Goal: Transaction & Acquisition: Purchase product/service

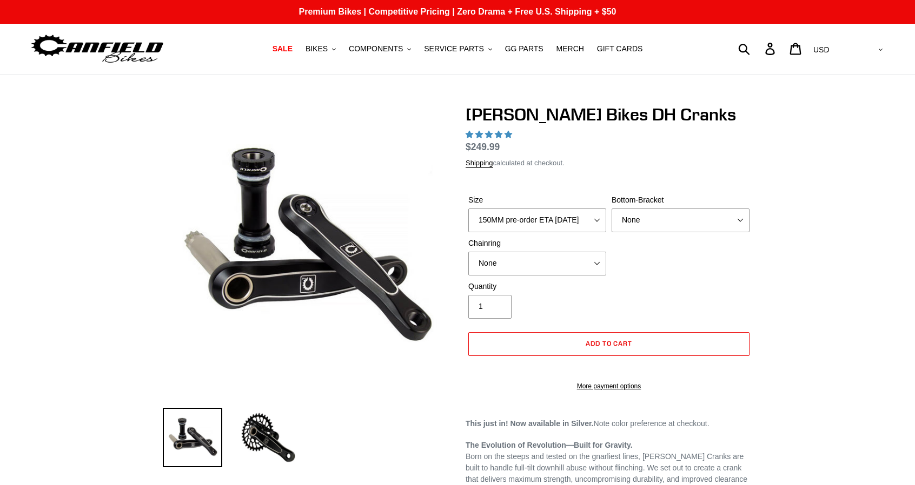
select select "highest-rating"
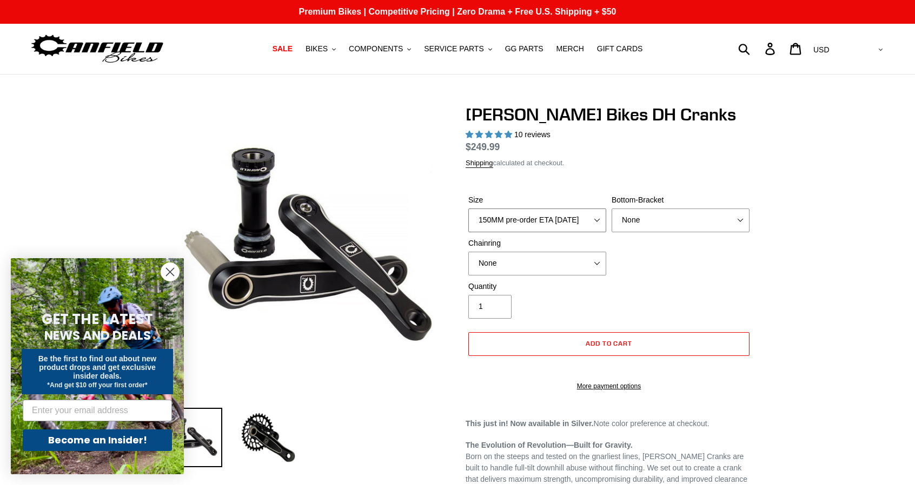
click at [491, 222] on select "150MM pre-order ETA 9/30/25 155MM pre-order ETA 9/30/25 160MM 165MM" at bounding box center [537, 221] width 138 height 24
select select "165MM"
click at [468, 221] on select "150MM pre-order ETA 9/30/25 155MM pre-order ETA 9/30/25 160MM 165MM" at bounding box center [537, 221] width 138 height 24
click at [632, 232] on select "None BSA Threaded 83mm" at bounding box center [680, 221] width 138 height 24
select select "BSA Threaded 83mm"
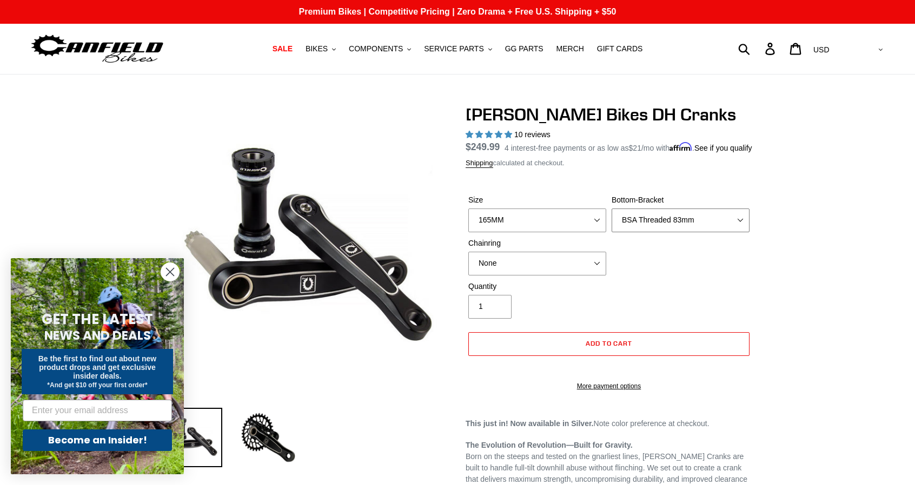
click at [611, 221] on select "None BSA Threaded 83mm" at bounding box center [680, 221] width 138 height 24
click at [532, 276] on select "None 34t Round" at bounding box center [537, 264] width 138 height 24
select select "34t Round"
click at [468, 264] on select "None 34t Round" at bounding box center [537, 264] width 138 height 24
click at [587, 305] on div "Quantity 1" at bounding box center [536, 300] width 143 height 38
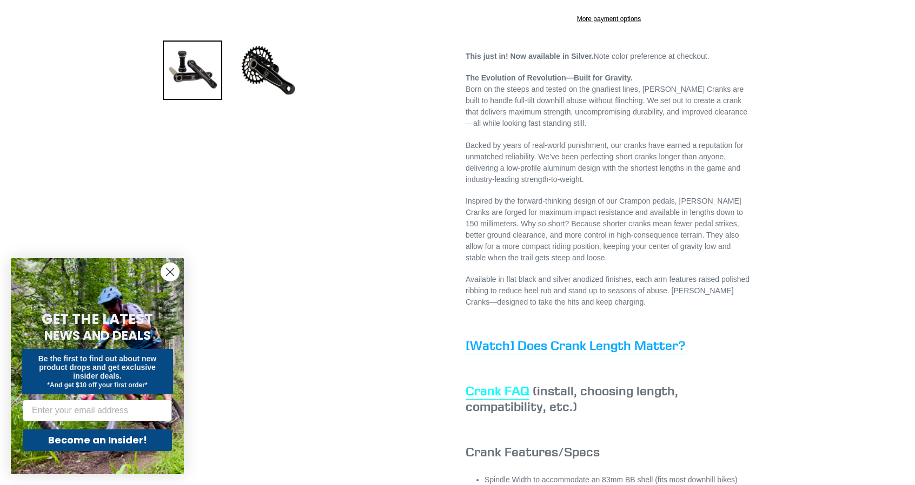
scroll to position [378, 0]
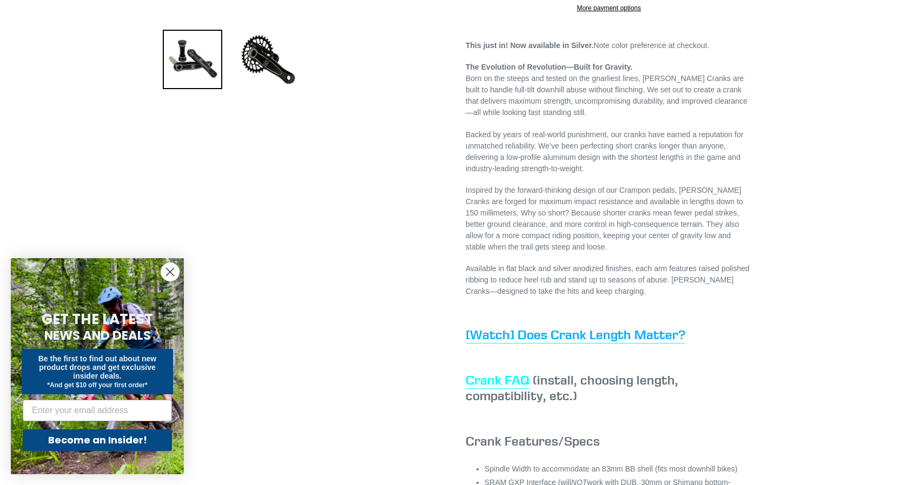
click at [171, 274] on circle "Close dialog" at bounding box center [170, 272] width 18 height 18
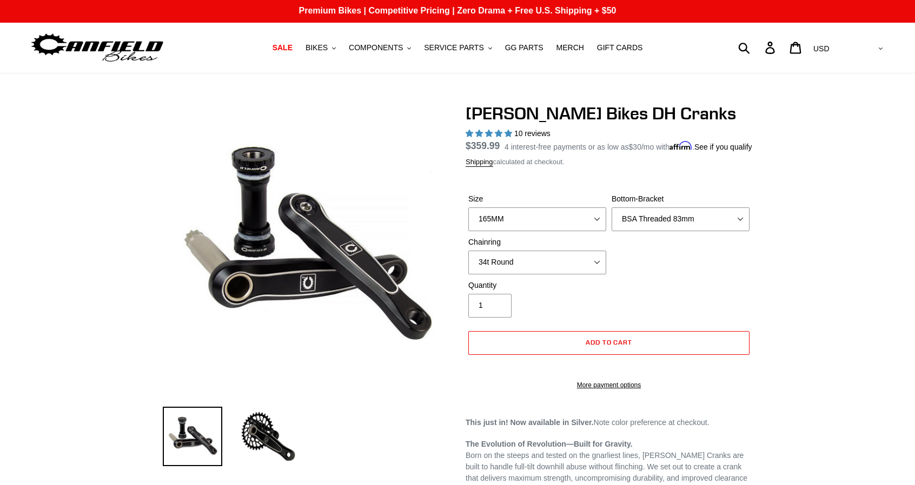
scroll to position [0, 0]
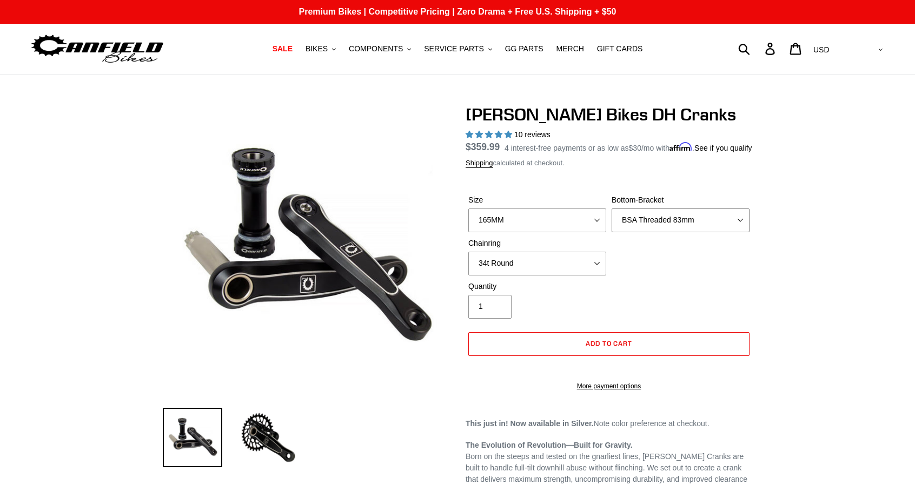
click at [651, 223] on select "None BSA Threaded 83mm" at bounding box center [680, 221] width 138 height 24
click at [551, 227] on select "150MM pre-order ETA 9/30/25 155MM pre-order ETA 9/30/25 160MM 165MM" at bounding box center [537, 221] width 138 height 24
click at [626, 306] on div "Quantity 1" at bounding box center [608, 302] width 286 height 43
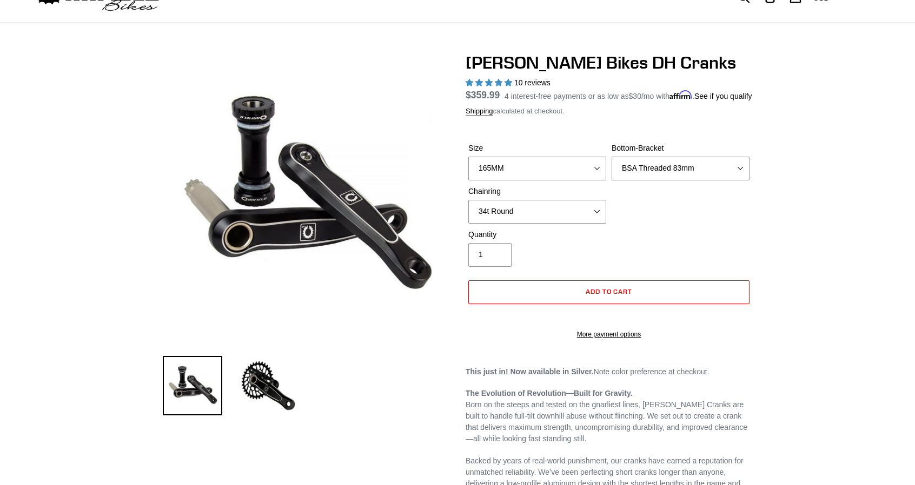
scroll to position [54, 0]
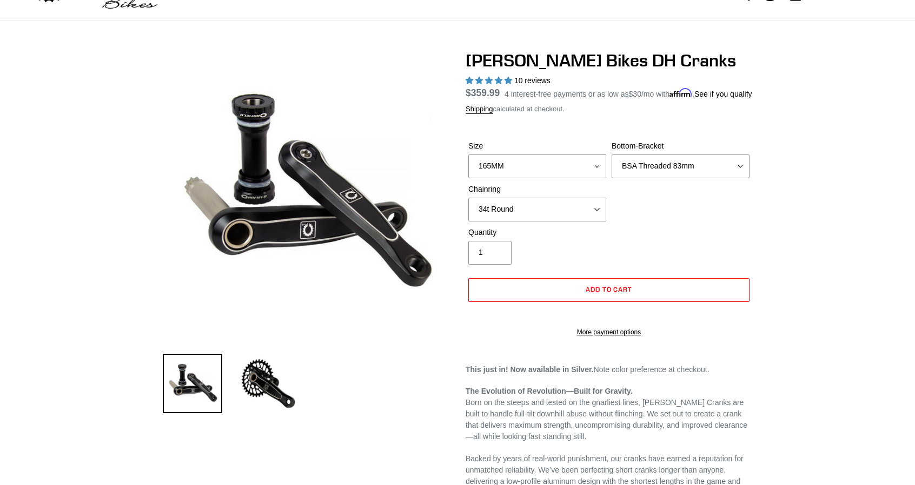
click at [560, 257] on div "Quantity 1" at bounding box center [536, 246] width 143 height 38
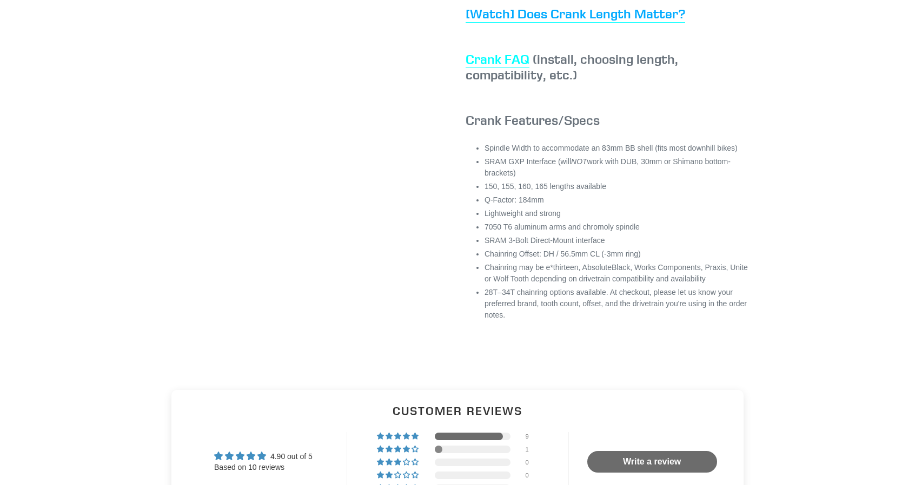
scroll to position [703, 0]
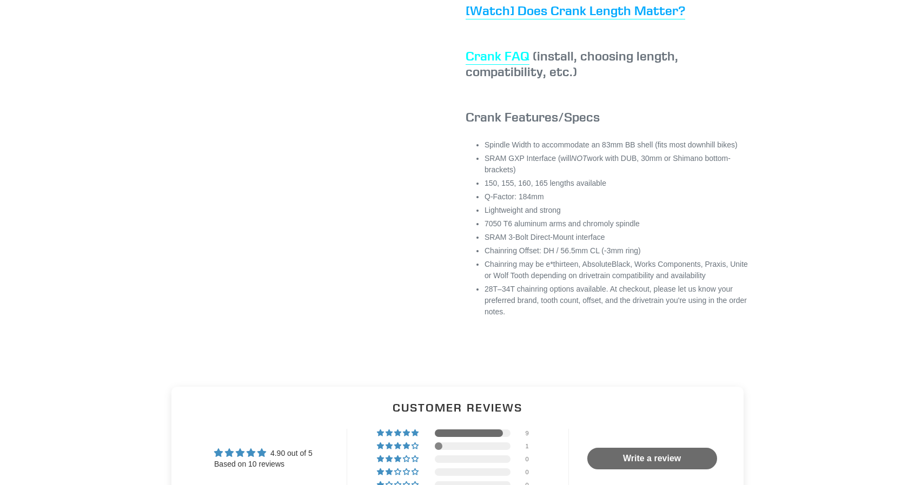
click at [497, 65] on link "Crank FAQ" at bounding box center [497, 56] width 64 height 17
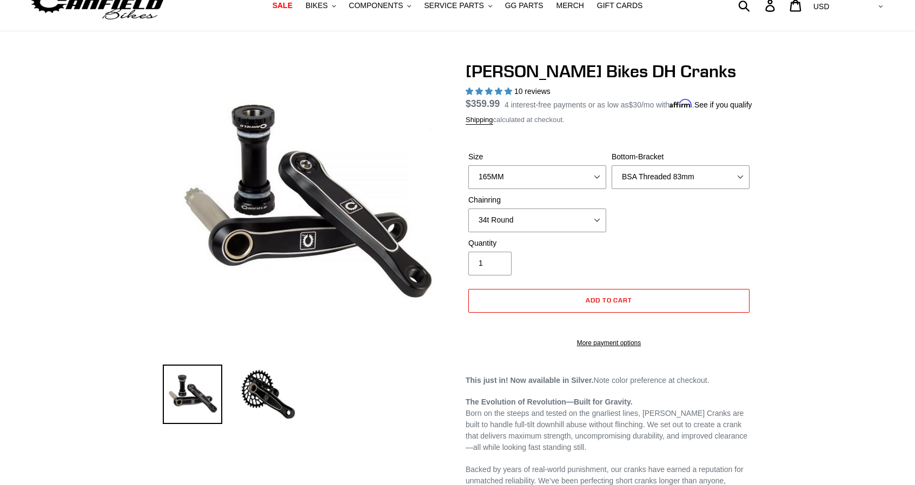
scroll to position [36, 0]
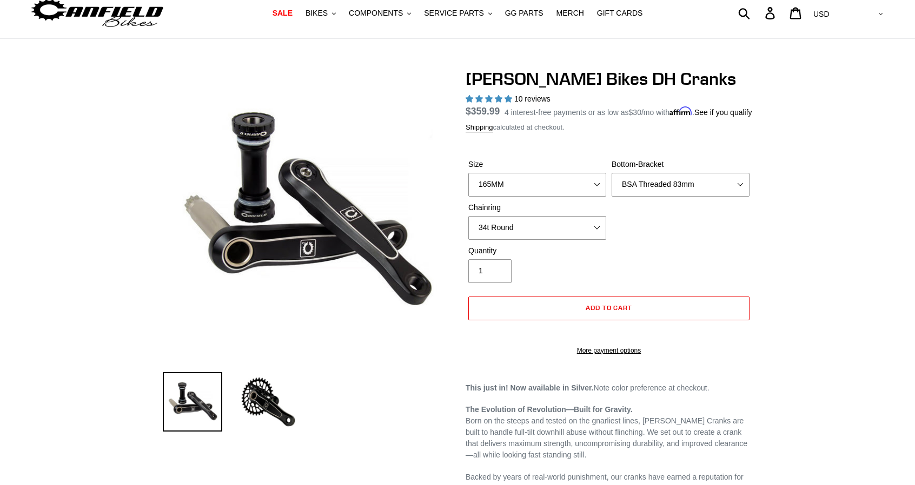
click at [551, 154] on form "Size 150MM pre-order ETA 9/30/25 155MM pre-order ETA 9/30/25 160MM 165MM Bottom…" at bounding box center [608, 254] width 286 height 225
click at [262, 401] on img at bounding box center [267, 401] width 59 height 59
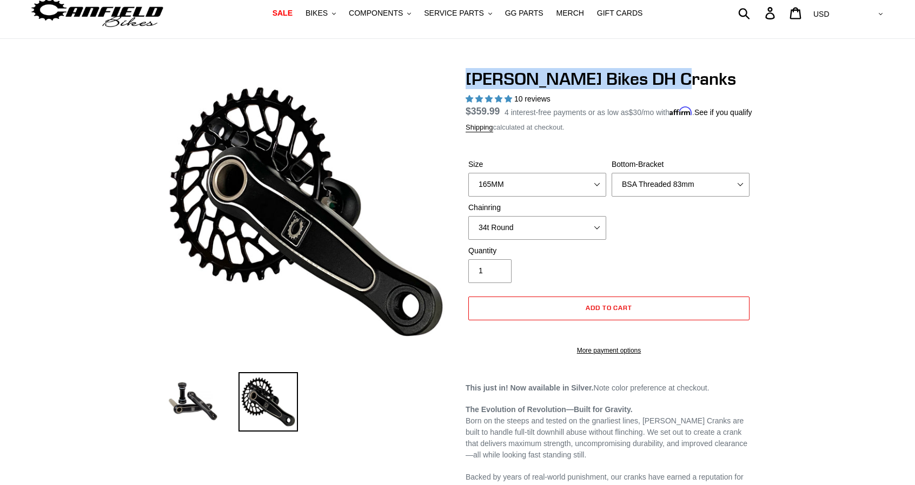
drag, startPoint x: 670, startPoint y: 78, endPoint x: 469, endPoint y: 69, distance: 201.3
click at [469, 69] on h1 "Canfield Bikes DH Cranks" at bounding box center [608, 79] width 286 height 21
copy h1 "Canfield Bikes DH Cranks"
click at [328, 13] on span "BIKES" at bounding box center [316, 13] width 22 height 9
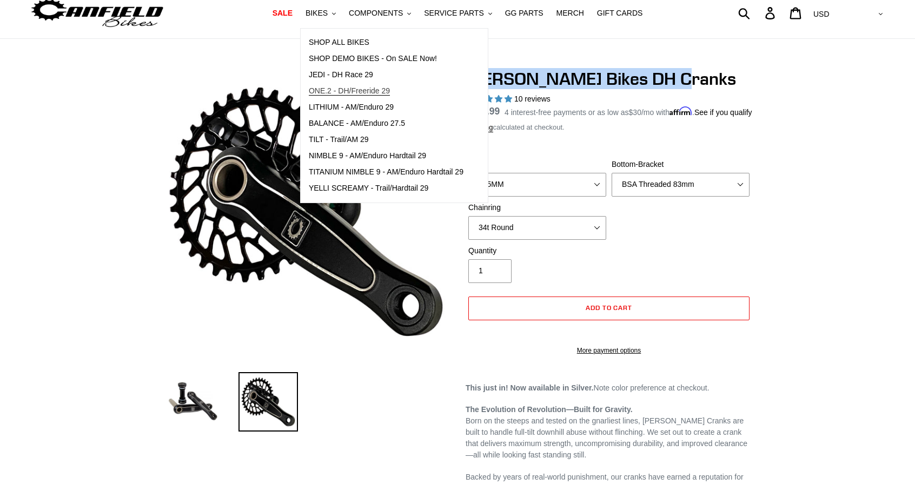
click at [342, 88] on span "ONE.2 - DH/Freeride 29" at bounding box center [349, 90] width 81 height 9
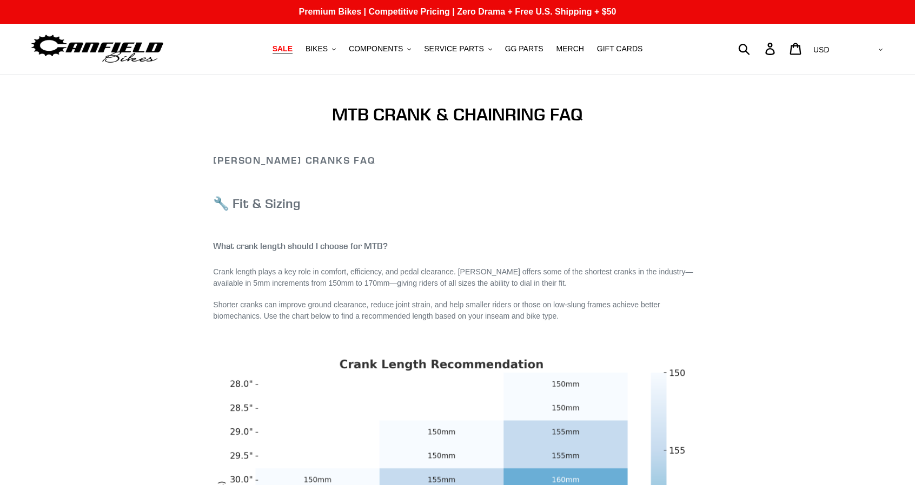
click at [292, 50] on span "SALE" at bounding box center [282, 48] width 20 height 9
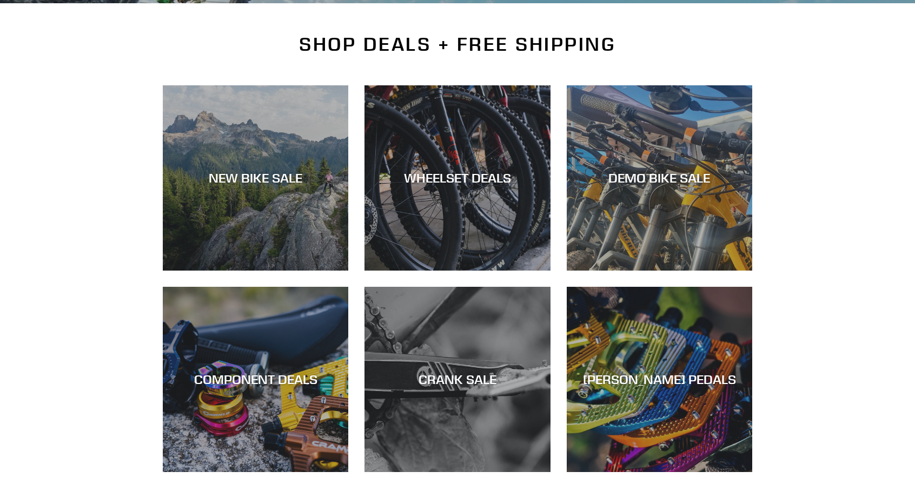
scroll to position [270, 0]
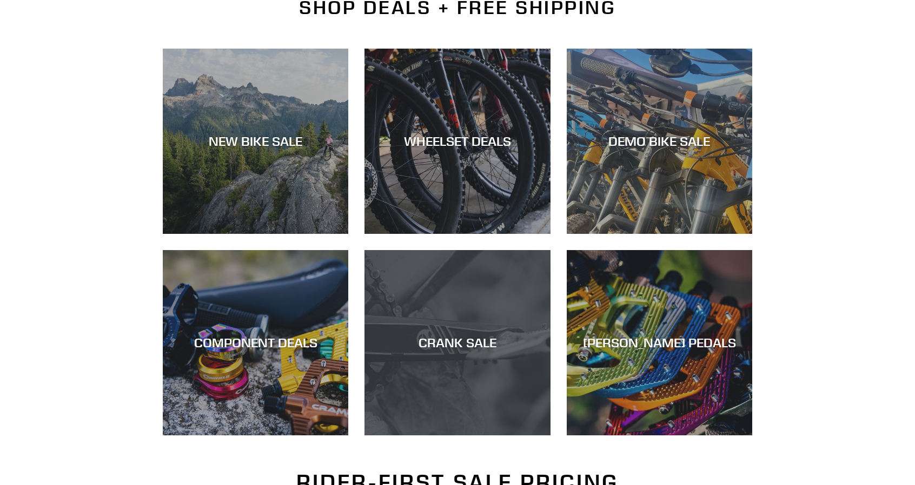
click at [467, 436] on div "CRANK SALE" at bounding box center [456, 436] width 185 height 0
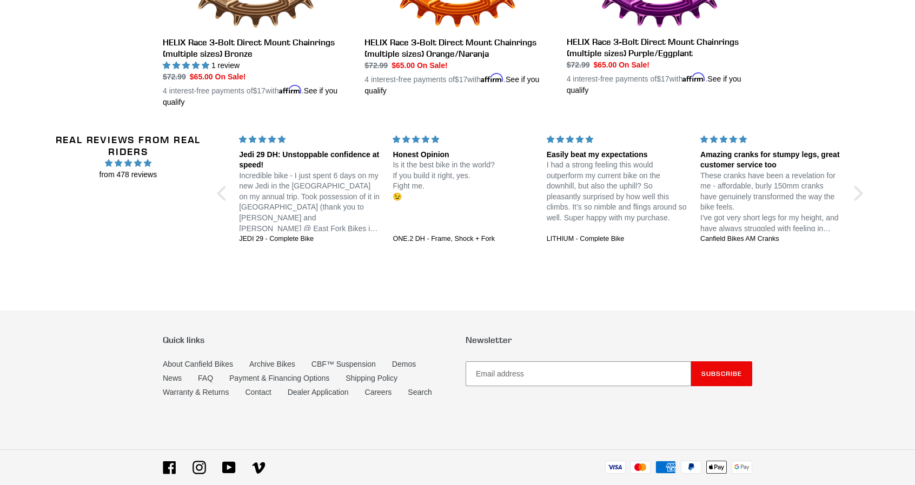
scroll to position [1027, 0]
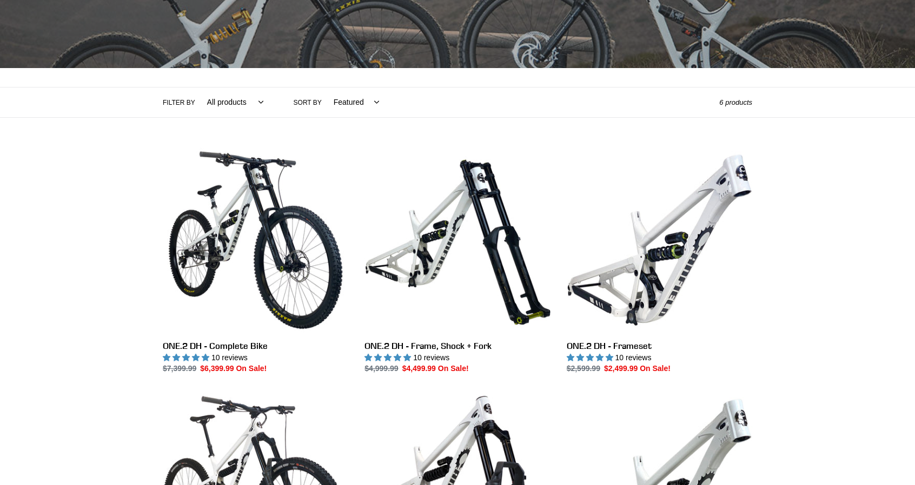
scroll to position [216, 0]
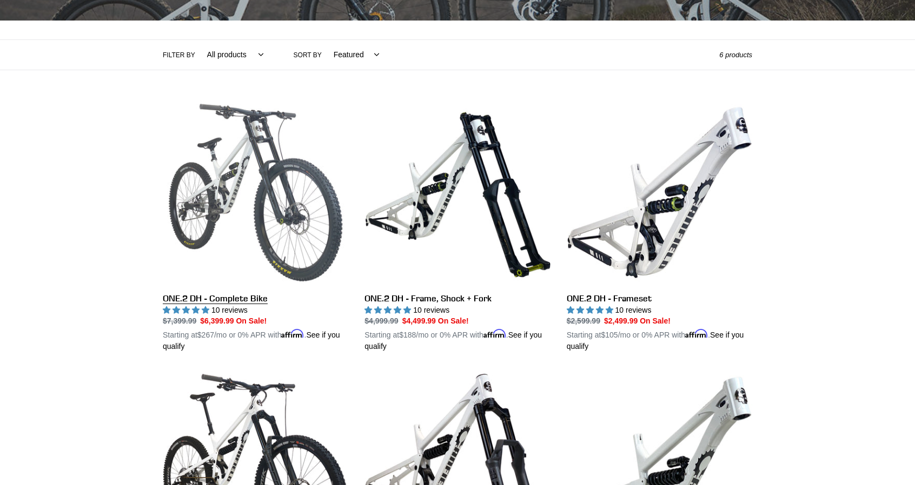
click at [248, 161] on link "ONE.2 DH - Complete Bike" at bounding box center [255, 226] width 185 height 253
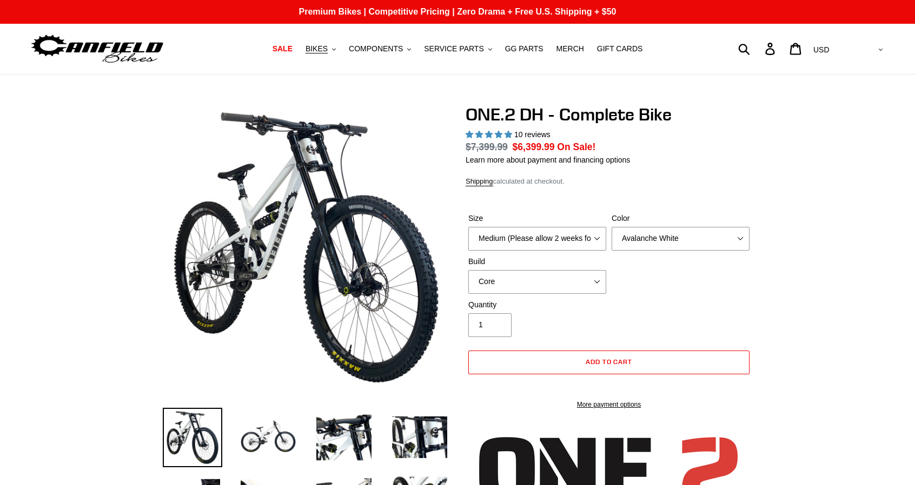
select select "highest-rating"
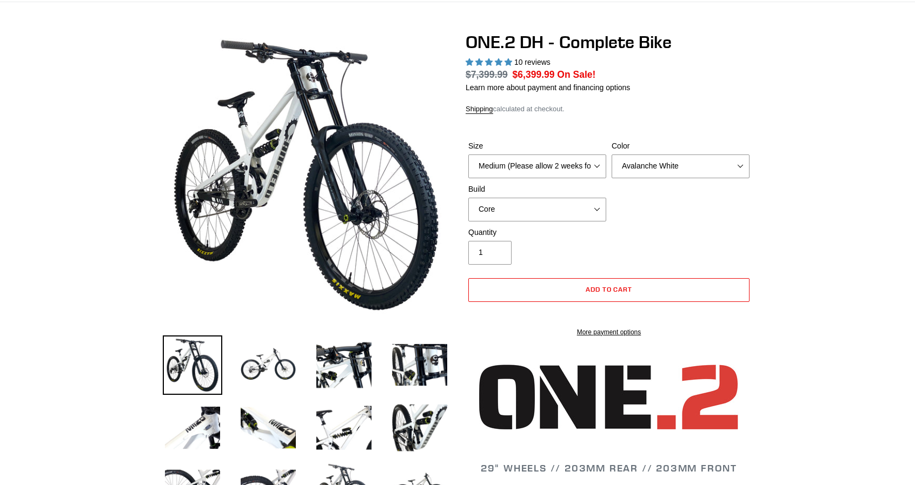
scroll to position [108, 0]
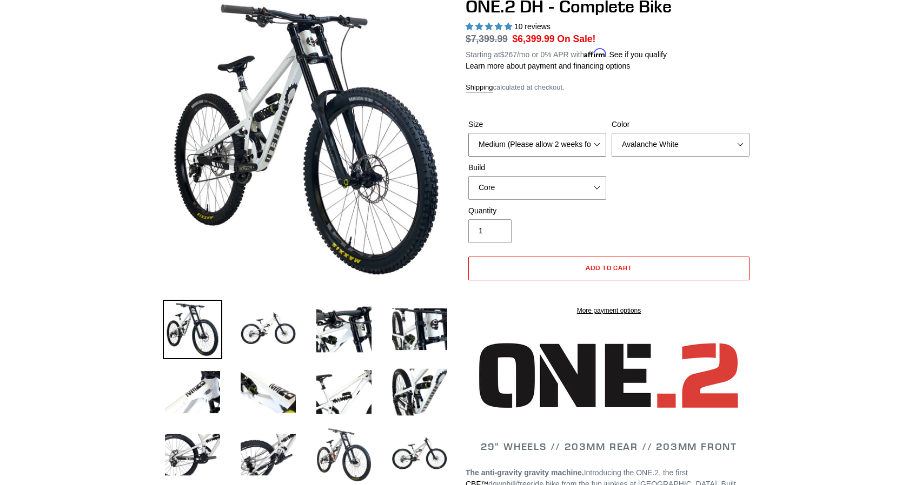
click at [506, 145] on select "Medium (Please allow 2 weeks for delivery) Large (Sold Out)" at bounding box center [537, 145] width 138 height 24
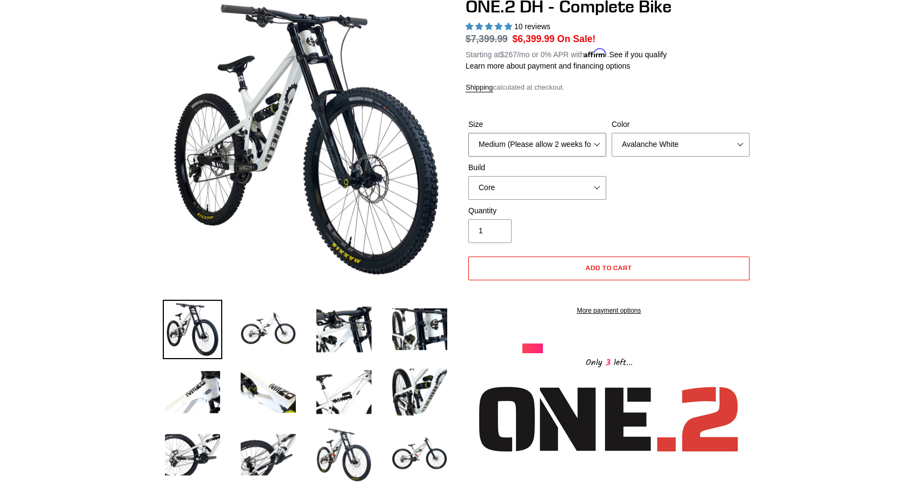
select select "Large (Sold Out)"
click at [468, 133] on select "Medium (Please allow 2 weeks for delivery) Large (Sold Out)" at bounding box center [537, 145] width 138 height 24
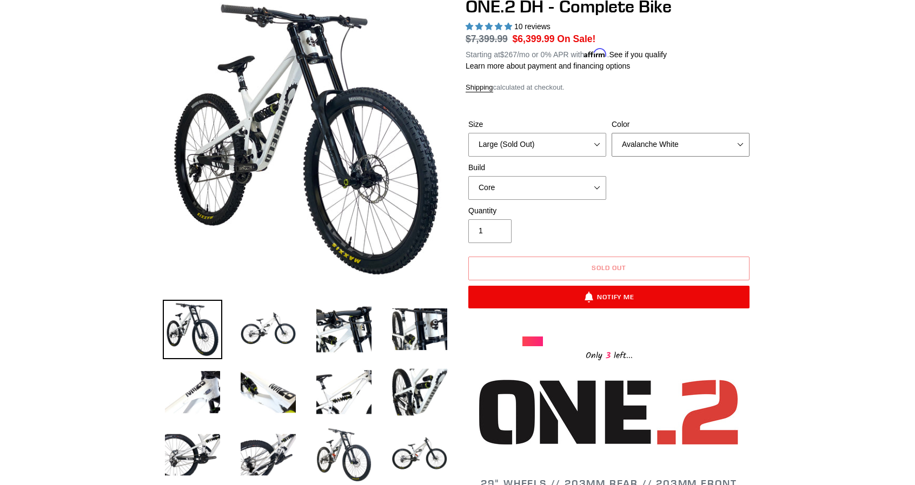
click at [641, 147] on select "Avalanche White Bentonite Grey" at bounding box center [680, 145] width 138 height 24
select select "Bentonite Grey"
click at [611, 133] on select "Avalanche White Bentonite Grey" at bounding box center [680, 145] width 138 height 24
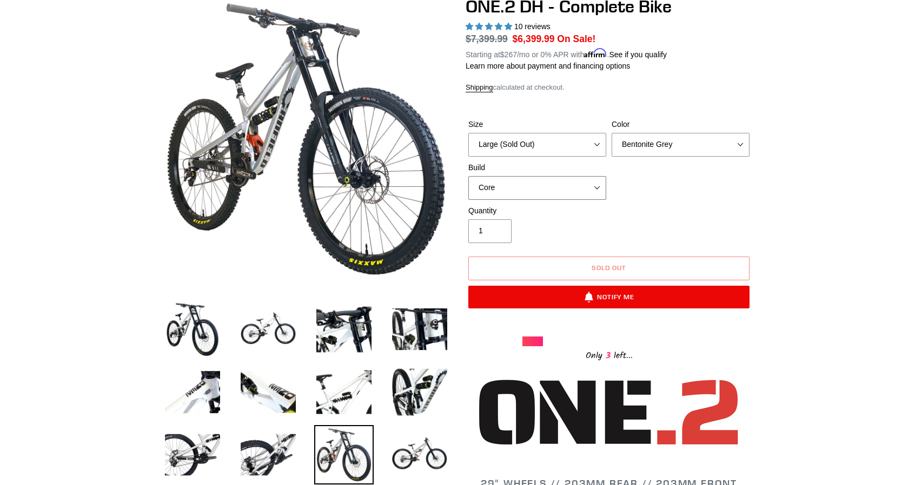
click at [552, 186] on select "Core Pro" at bounding box center [537, 188] width 138 height 24
select select "Pro"
click at [468, 176] on select "Core Pro" at bounding box center [537, 188] width 138 height 24
click at [677, 206] on div "Quantity 1" at bounding box center [608, 226] width 286 height 43
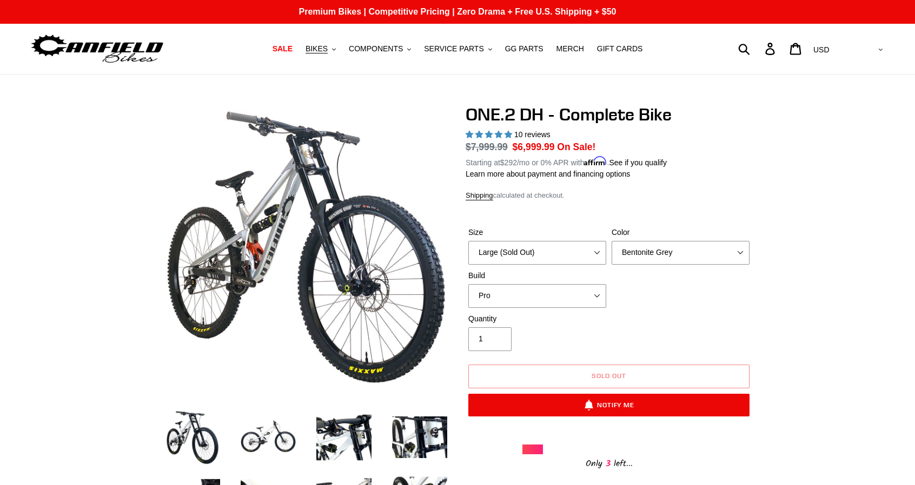
click at [619, 319] on div "Quantity 1" at bounding box center [608, 335] width 286 height 43
click at [328, 49] on span "BIKES" at bounding box center [316, 48] width 22 height 9
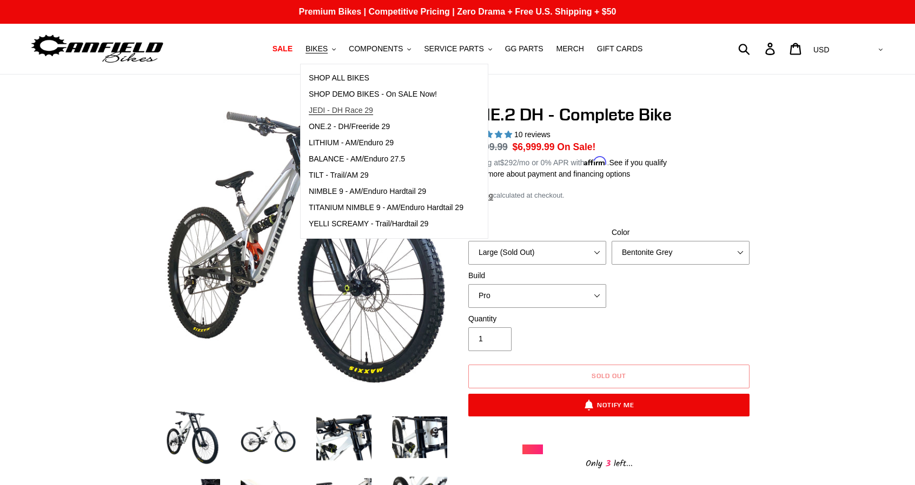
click at [343, 108] on span "JEDI - DH Race 29" at bounding box center [341, 110] width 64 height 9
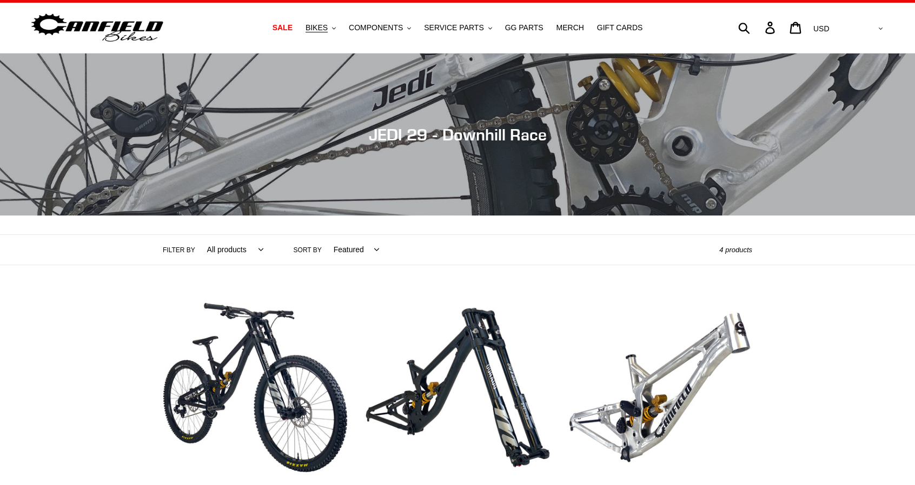
scroll to position [270, 0]
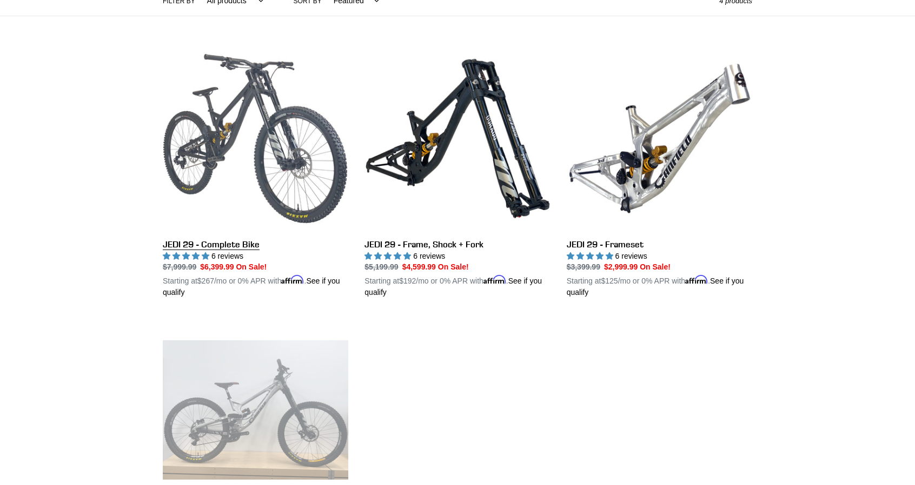
click at [195, 142] on link "JEDI 29 - Complete Bike" at bounding box center [255, 172] width 185 height 253
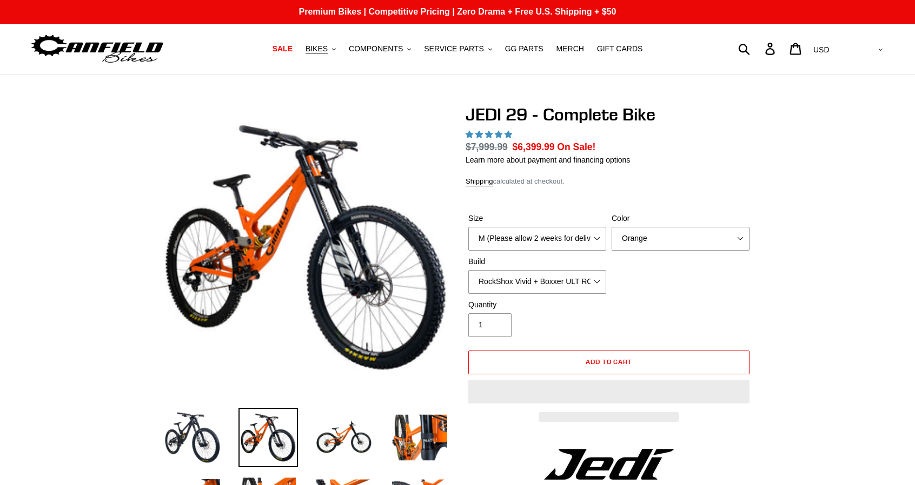
select select "highest-rating"
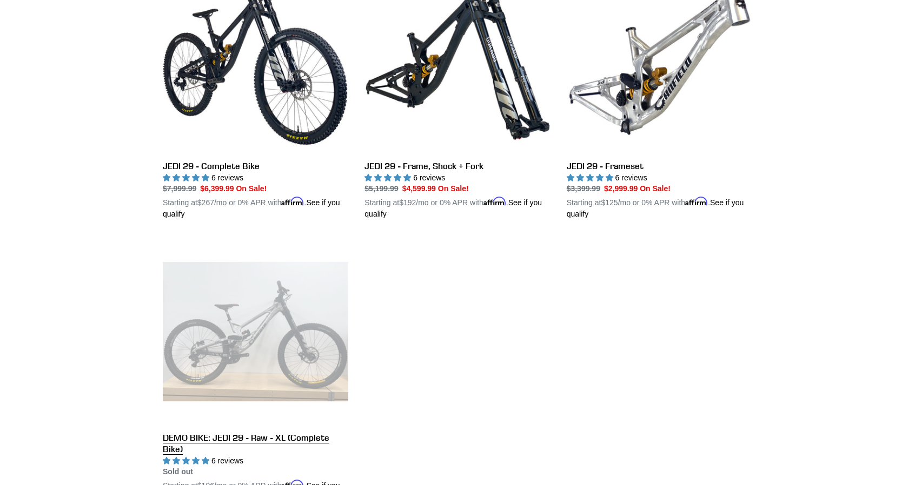
scroll to position [324, 0]
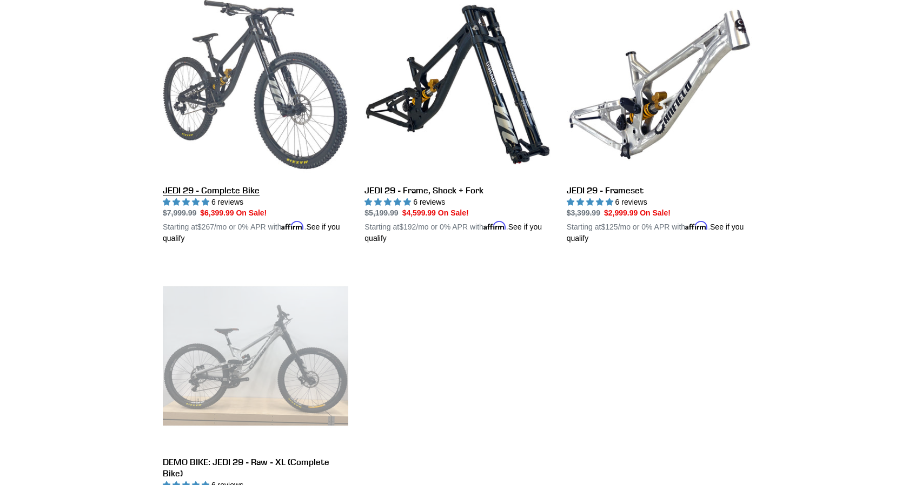
click at [269, 101] on link "JEDI 29 - Complete Bike" at bounding box center [255, 118] width 185 height 253
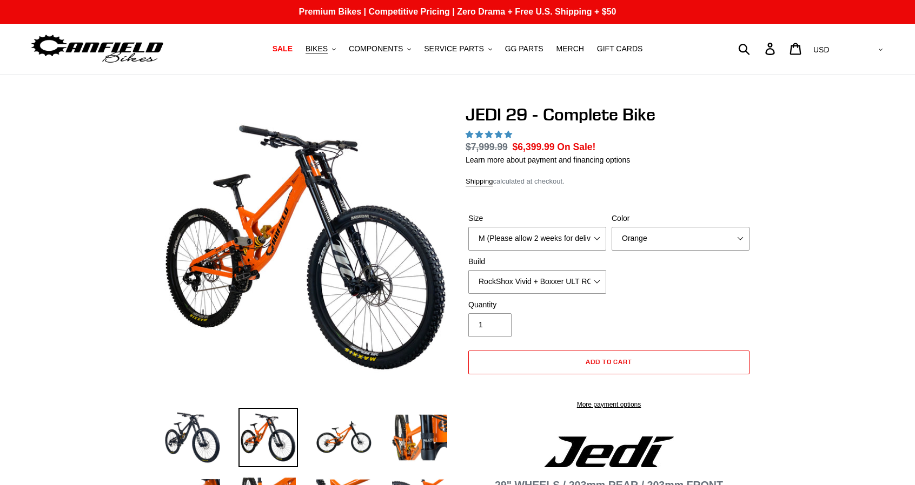
select select "highest-rating"
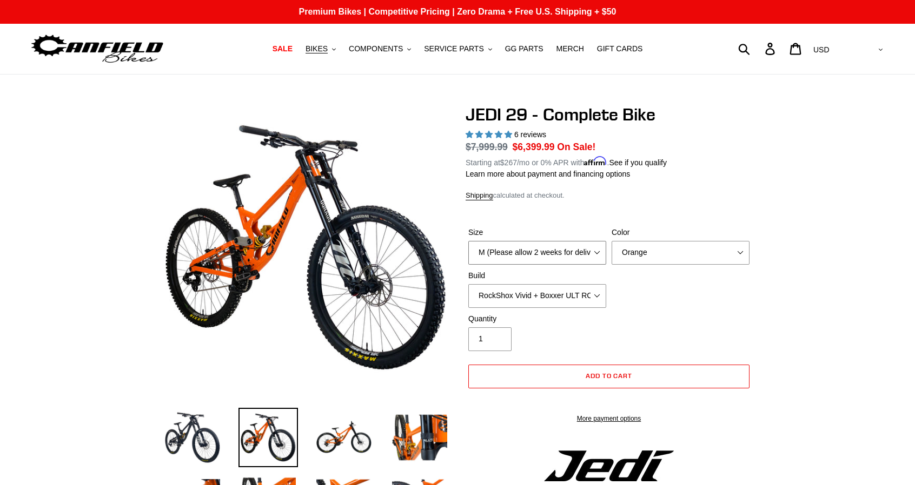
click at [576, 251] on select "M (Please allow 2 weeks for delivery) L (Please allow 2 weeks for delivery) XL …" at bounding box center [537, 253] width 138 height 24
select select "L (Please allow 2 weeks for delivery)"
click at [468, 241] on select "M (Please allow 2 weeks for delivery) L (Please allow 2 weeks for delivery) XL …" at bounding box center [537, 253] width 138 height 24
click at [632, 260] on select "Orange Stealth Black Raw" at bounding box center [680, 253] width 138 height 24
select select "Raw"
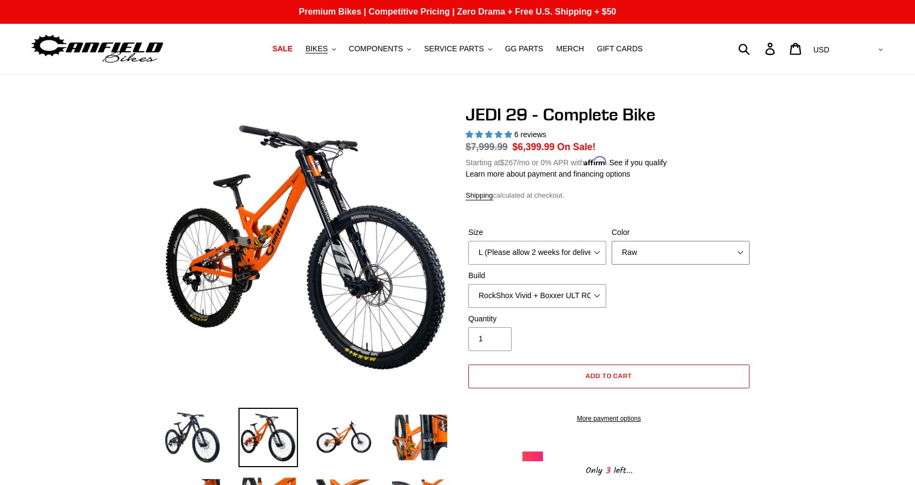
click at [611, 241] on select "Orange Stealth Black Raw" at bounding box center [680, 253] width 138 height 24
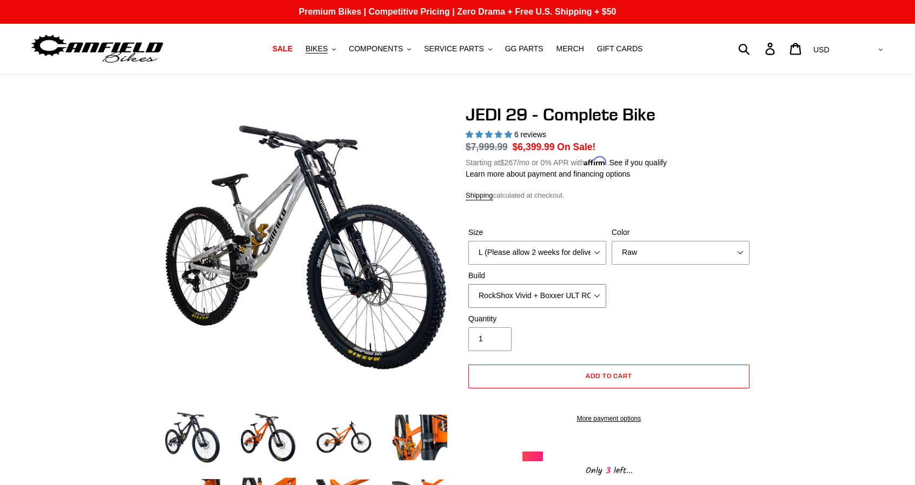
click at [539, 300] on select "RockShox Vivid + Boxxer ULT RC2 C3 200 + SRAM XO RockShox Vivid + Boxxer ULT RC…" at bounding box center [537, 296] width 138 height 24
select select "Fox DHX2 + Fox 40 Float Grip 2 203 + SRAM XO"
click at [468, 284] on select "RockShox Vivid + Boxxer ULT RC2 C3 200 + SRAM XO RockShox Vivid + Boxxer ULT RC…" at bounding box center [537, 296] width 138 height 24
click at [569, 332] on div "Quantity 1" at bounding box center [536, 333] width 143 height 38
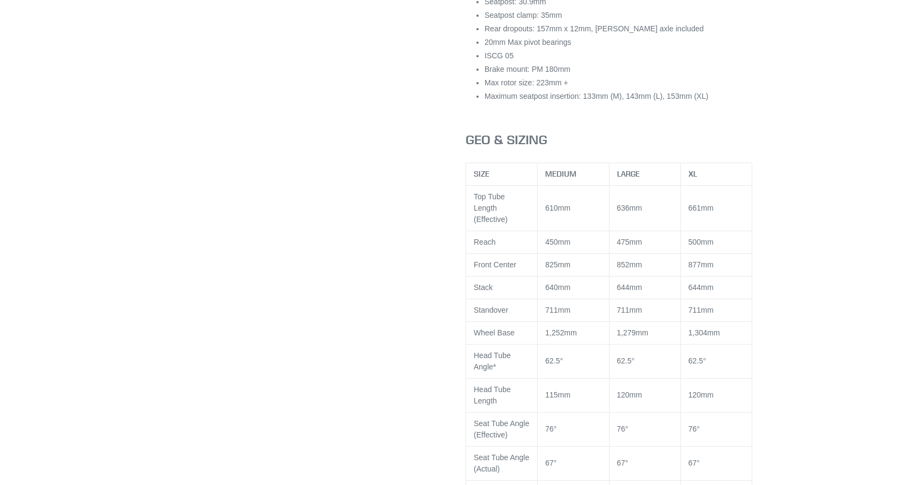
scroll to position [1459, 0]
